Goal: Information Seeking & Learning: Learn about a topic

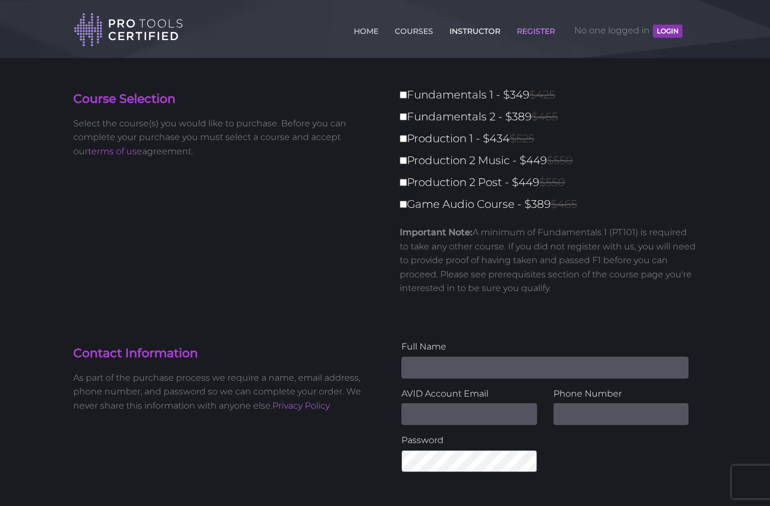
click at [489, 36] on link "INSTRUCTOR" at bounding box center [475, 29] width 56 height 18
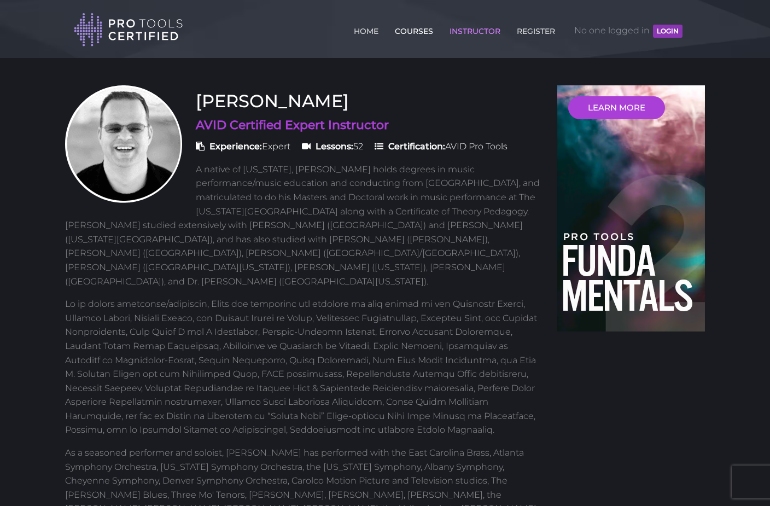
click at [411, 30] on link "COURSES" at bounding box center [414, 29] width 44 height 18
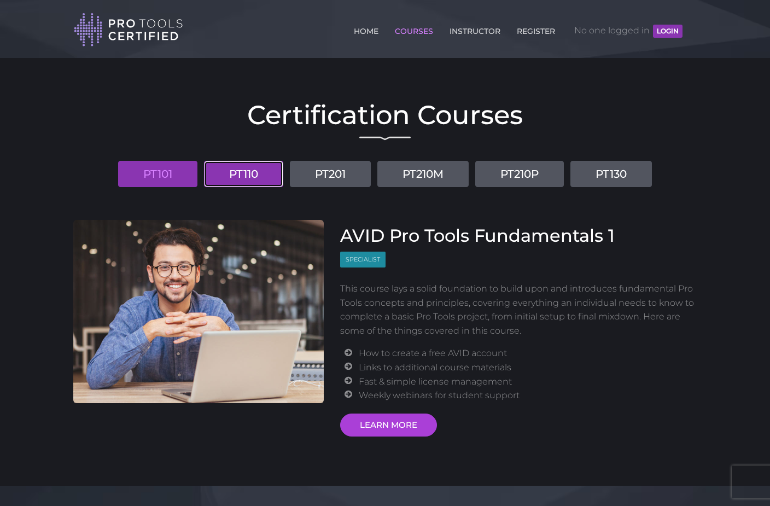
click at [224, 172] on link "PT110" at bounding box center [243, 174] width 79 height 26
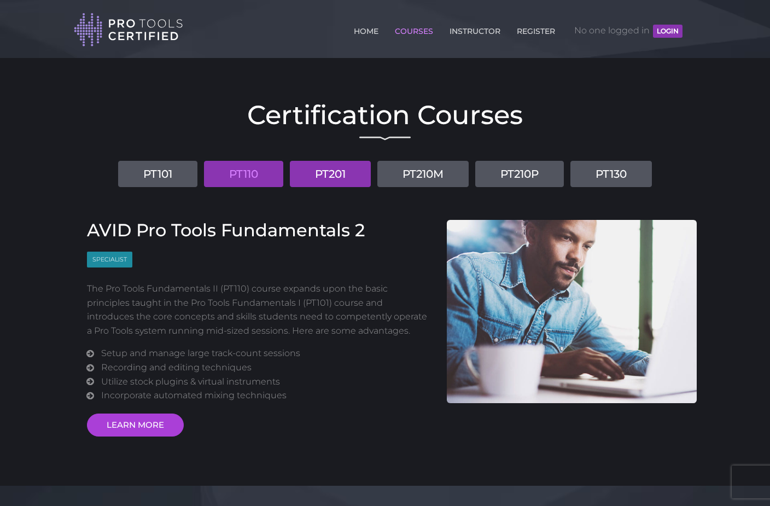
click at [303, 169] on link "PT201" at bounding box center [330, 174] width 81 height 26
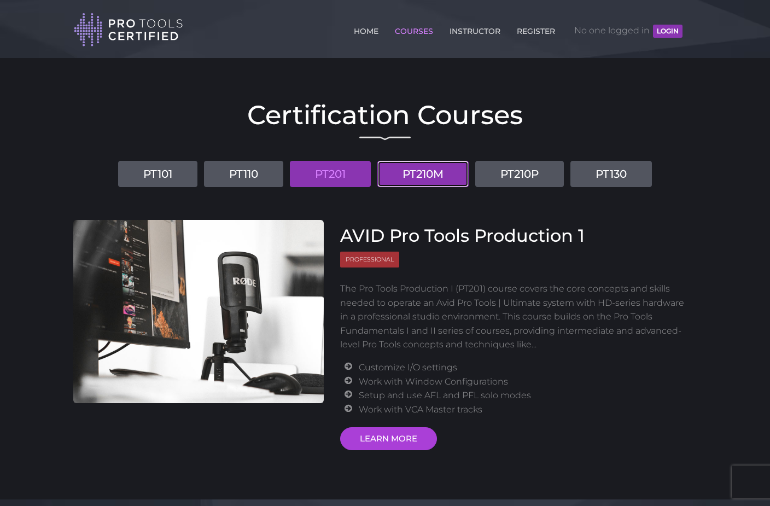
click at [414, 173] on link "PT210M" at bounding box center [422, 174] width 91 height 26
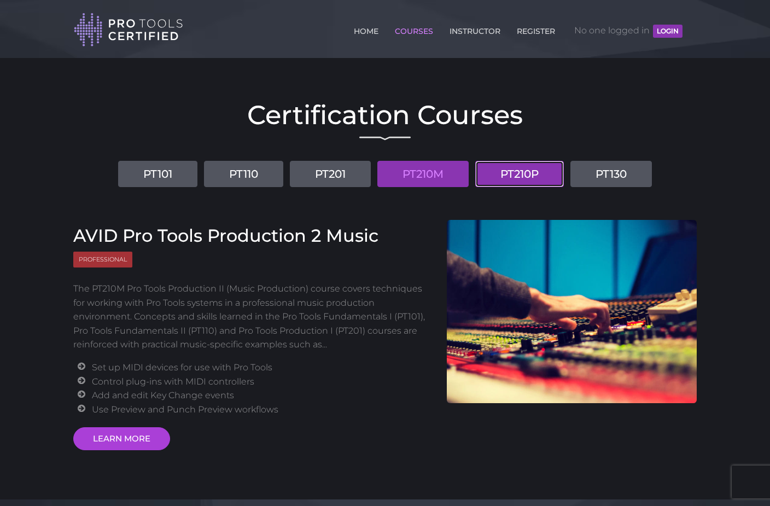
click at [526, 172] on link "PT210P" at bounding box center [519, 174] width 89 height 26
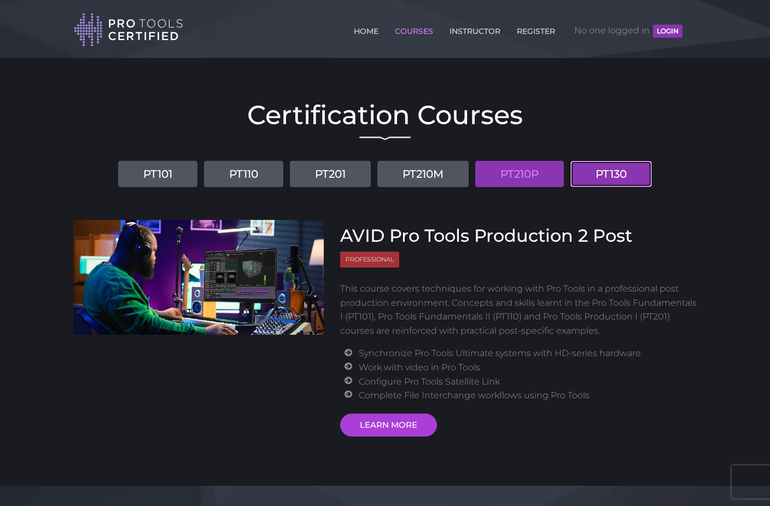
click at [601, 170] on link "PT130" at bounding box center [612, 174] width 82 height 26
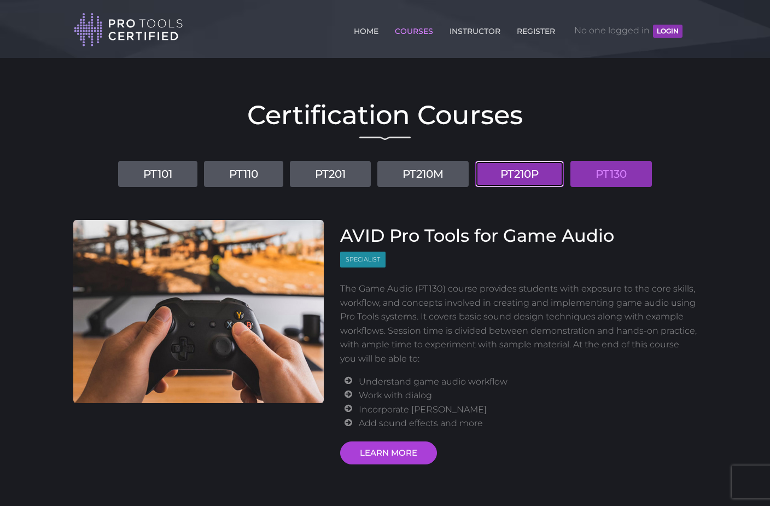
click at [534, 167] on link "PT210P" at bounding box center [519, 174] width 89 height 26
